Goal: Information Seeking & Learning: Learn about a topic

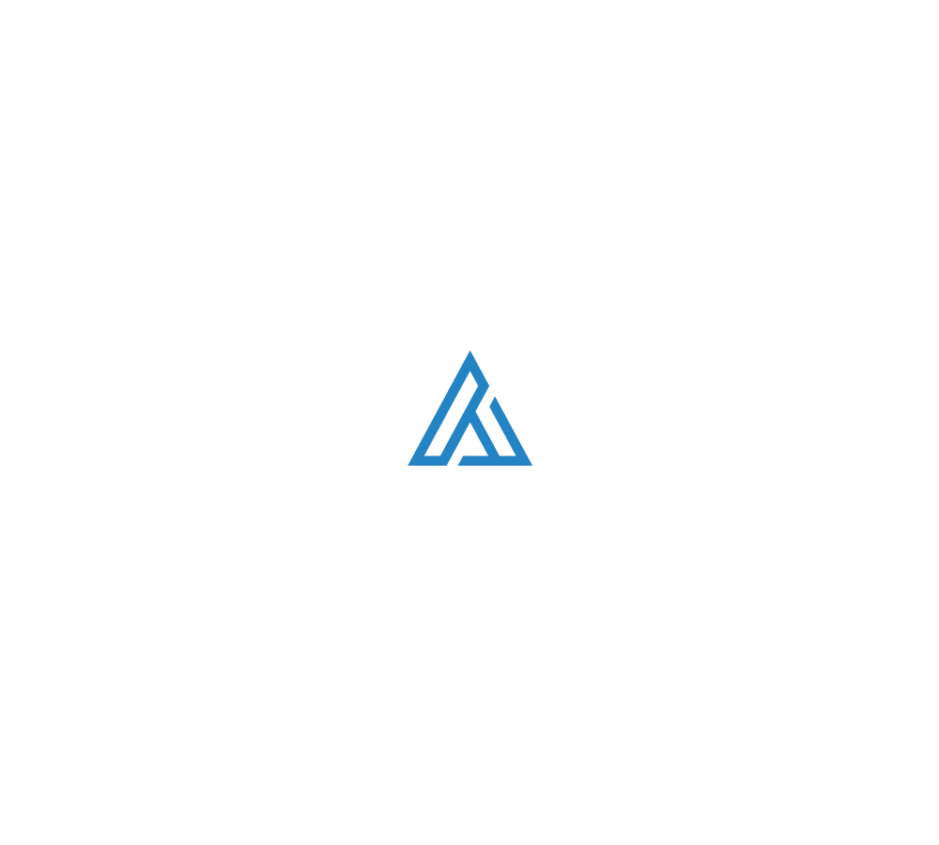
scroll to position [478, 0]
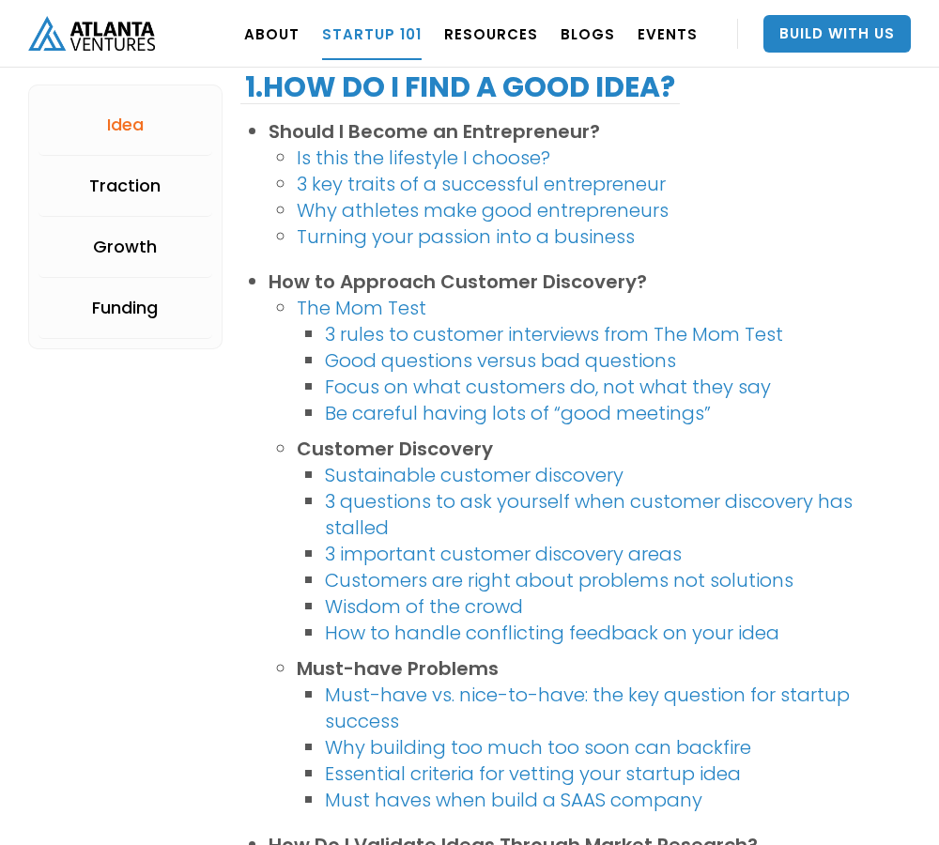
scroll to position [1945, 0]
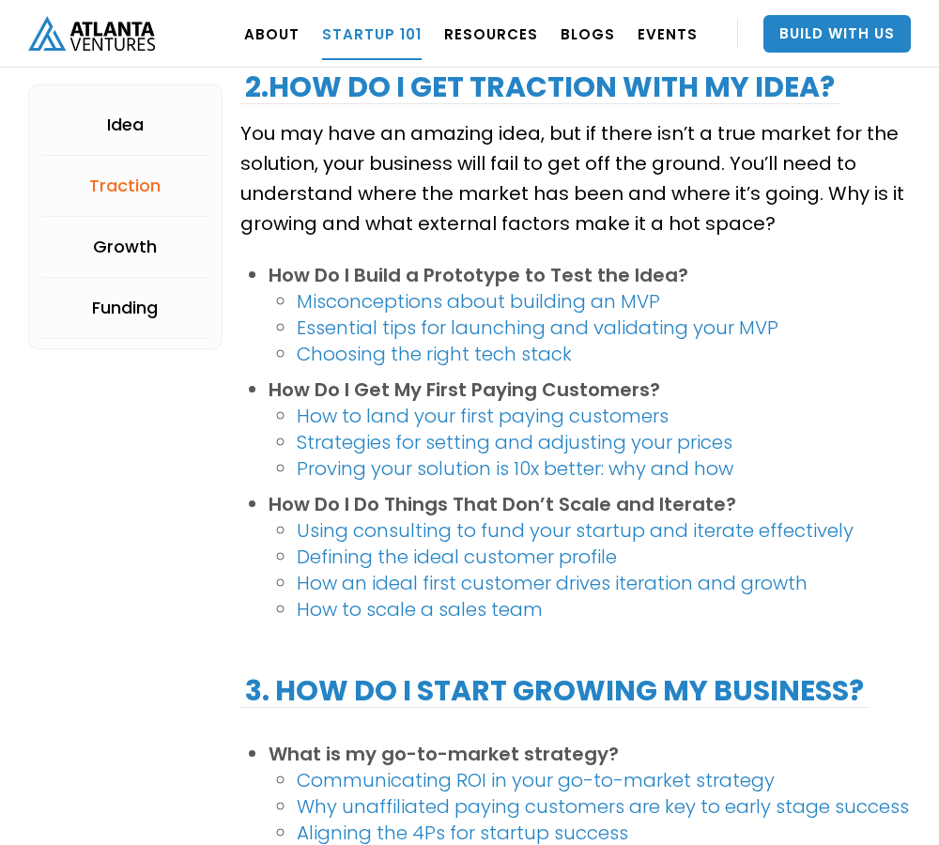
scroll to position [2549, 0]
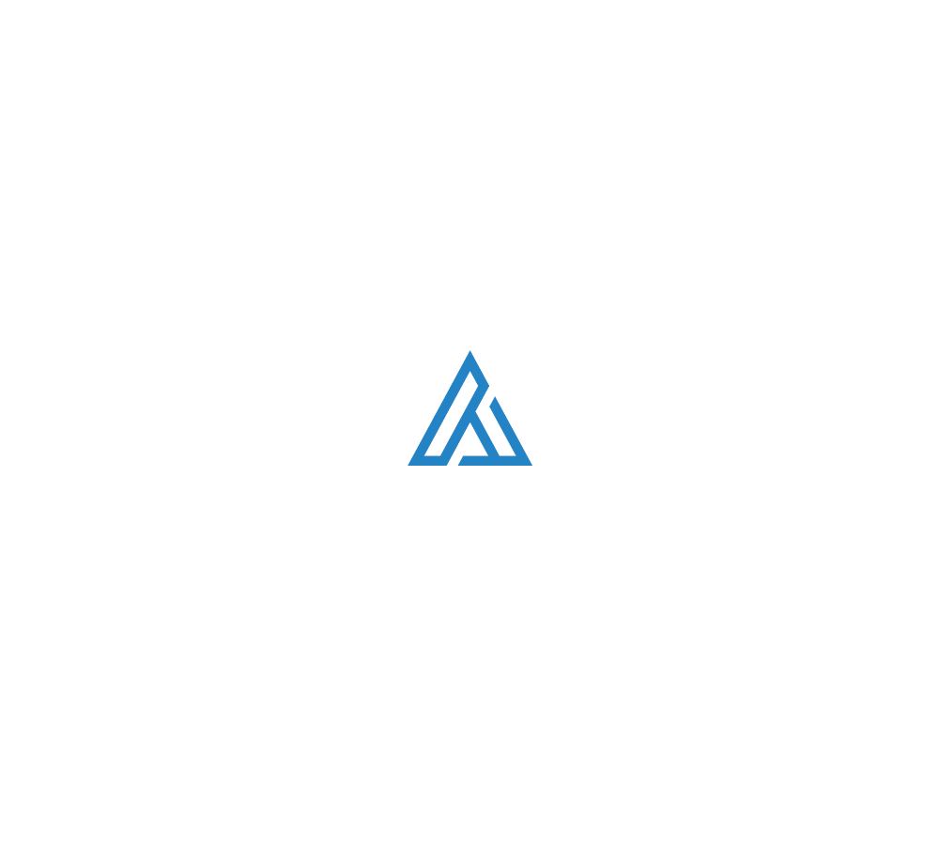
scroll to position [3380, 0]
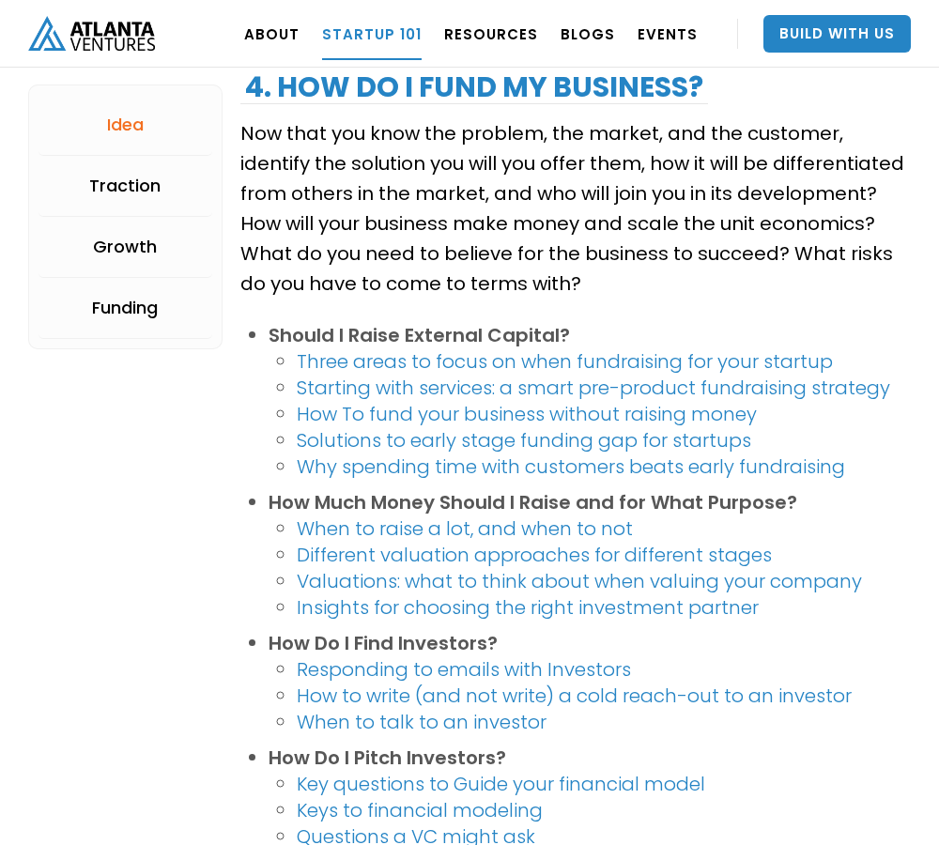
scroll to position [335, 0]
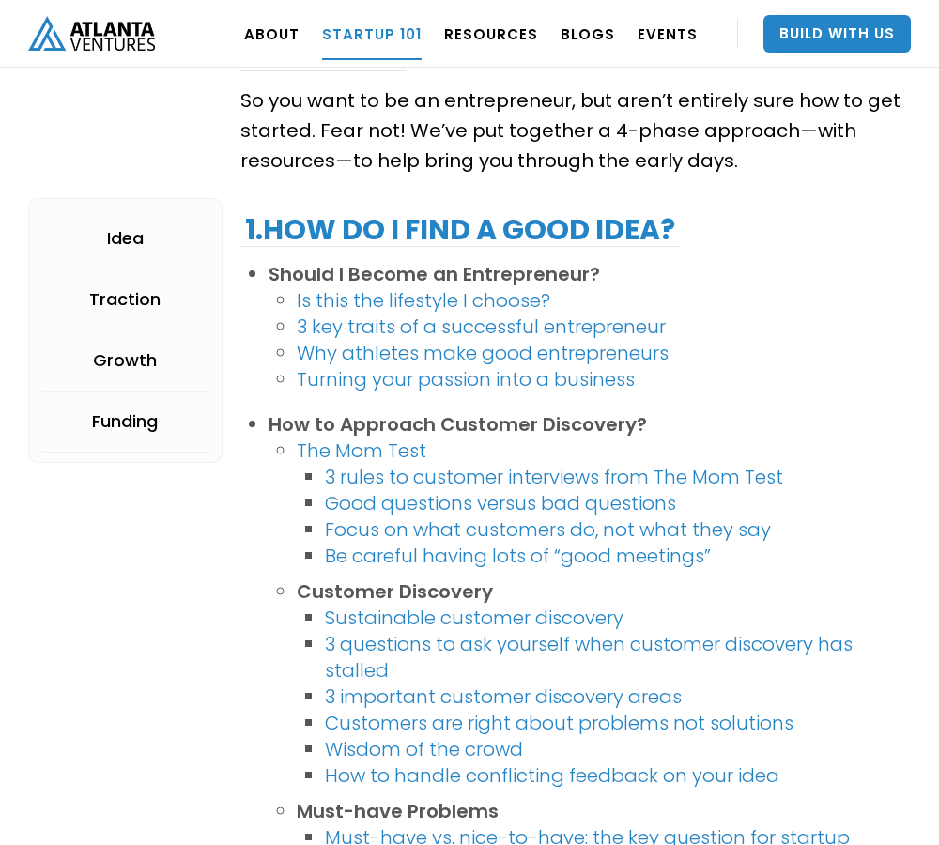
scroll to position [4377, 0]
